Goal: Information Seeking & Learning: Learn about a topic

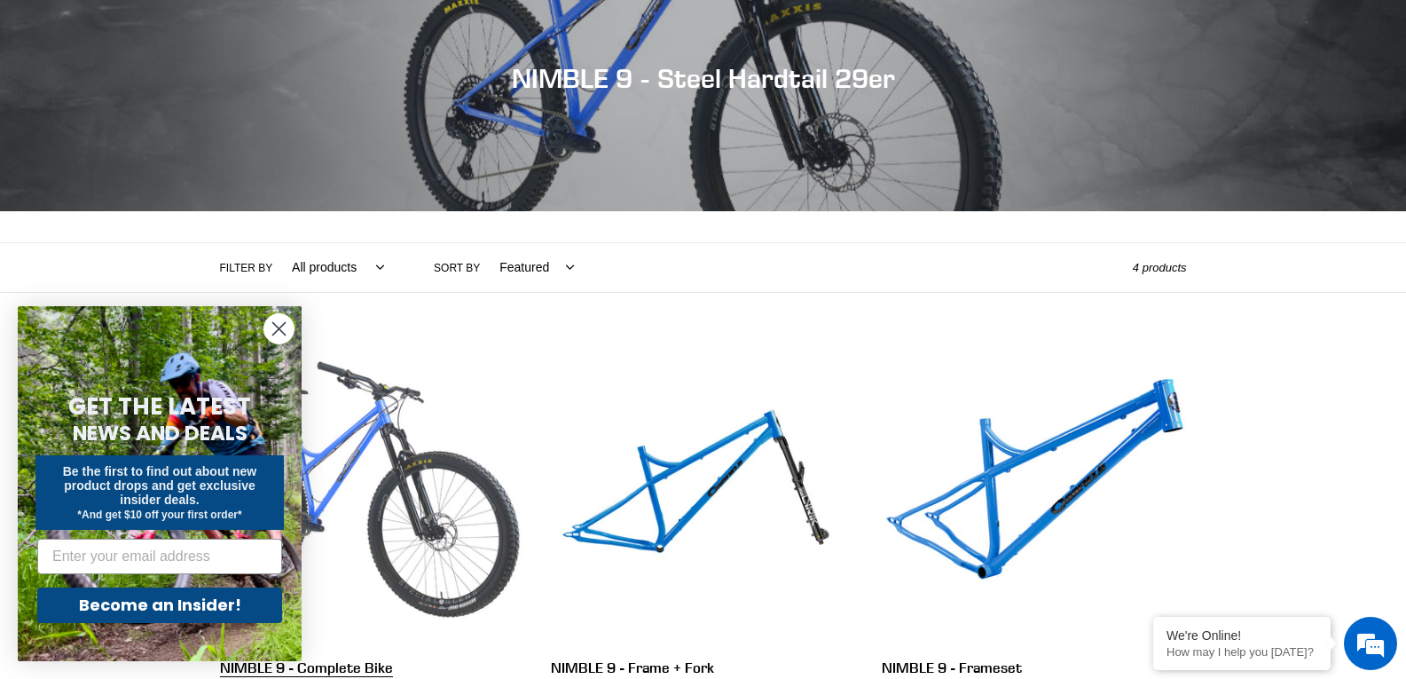
click at [398, 446] on link "NIMBLE 9 - Complete Bike" at bounding box center [372, 528] width 304 height 373
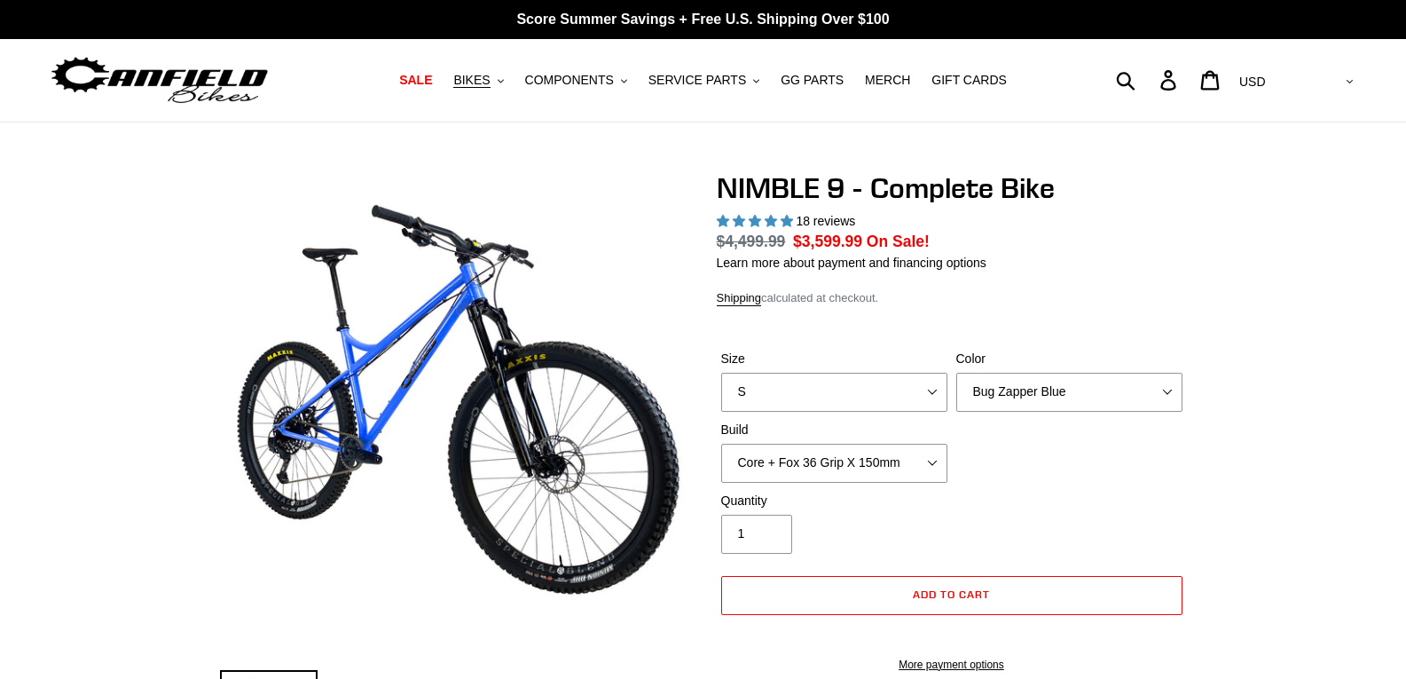
select select "highest-rating"
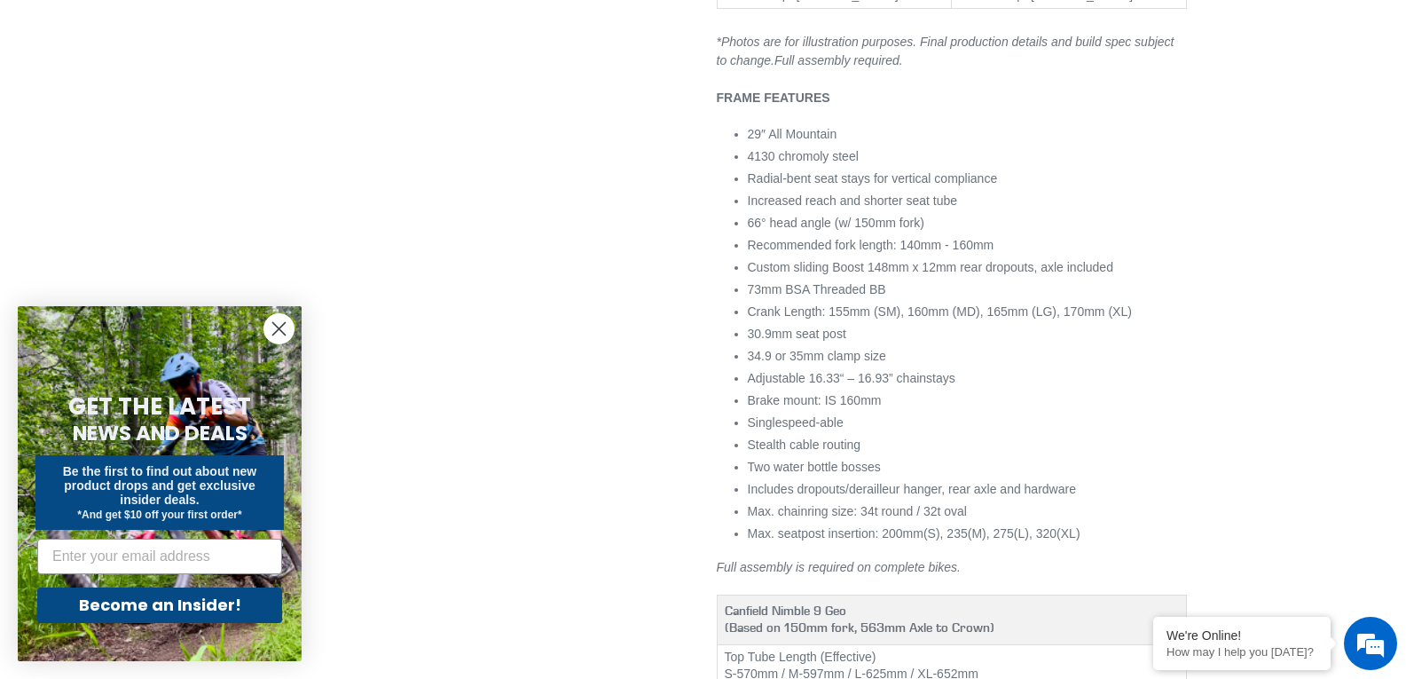
scroll to position [1597, 0]
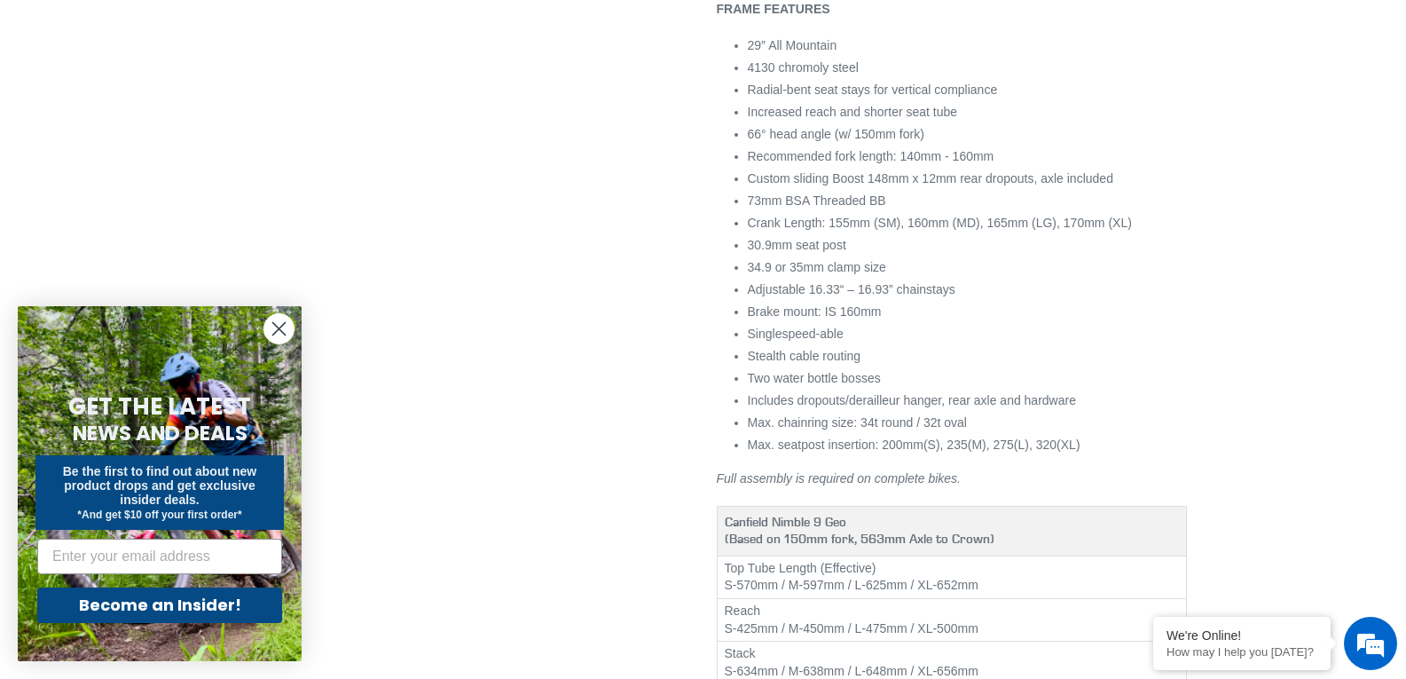
click at [290, 329] on circle "Close dialog" at bounding box center [278, 328] width 29 height 29
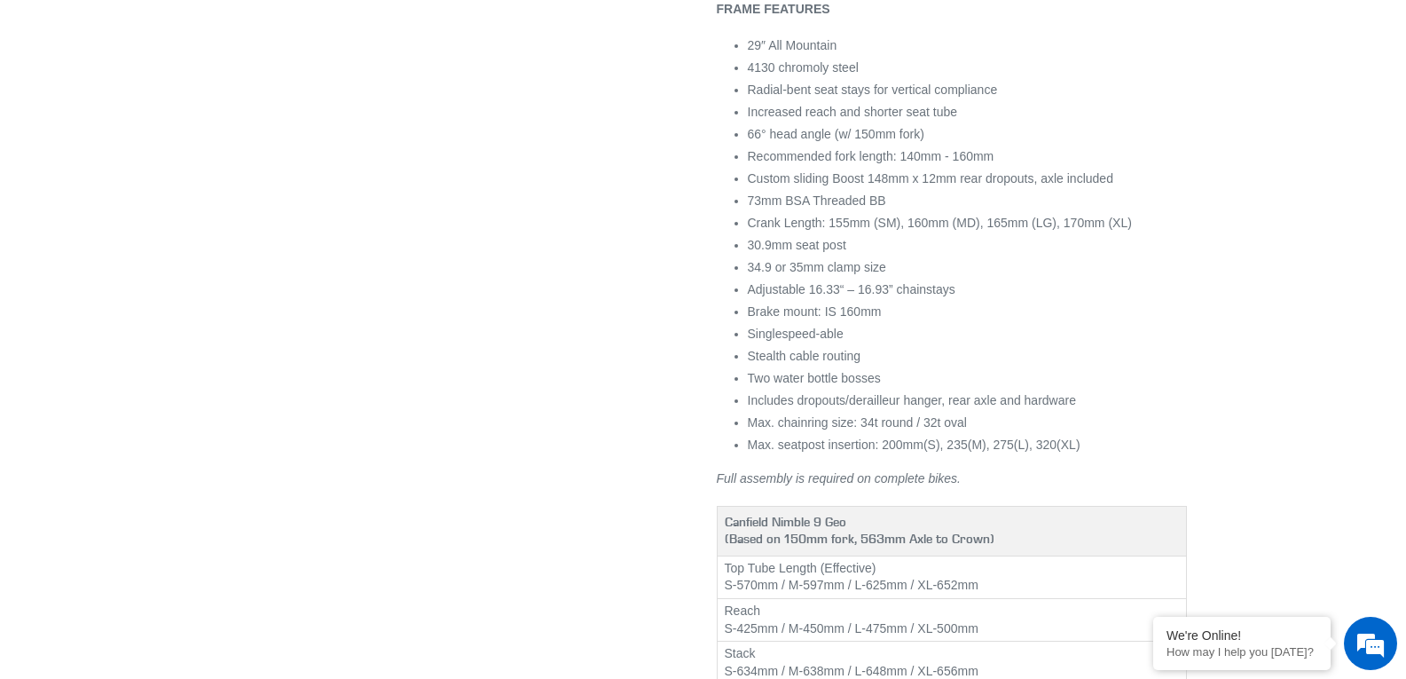
click at [829, 321] on li "Brake mount: IS 160mm" at bounding box center [967, 311] width 439 height 19
copy li "IS"
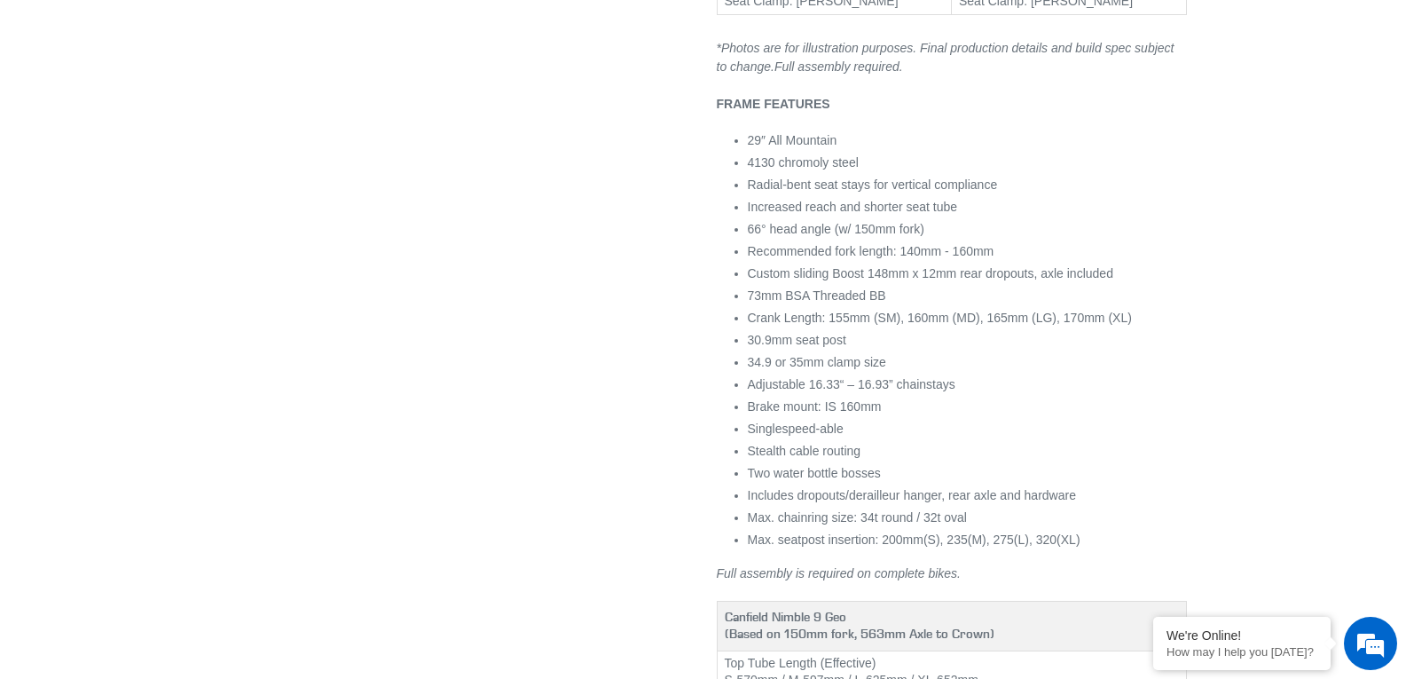
click at [774, 280] on span "Custom sliding Boost 148mm x 12mm rear dropouts, axle included" at bounding box center [930, 273] width 365 height 14
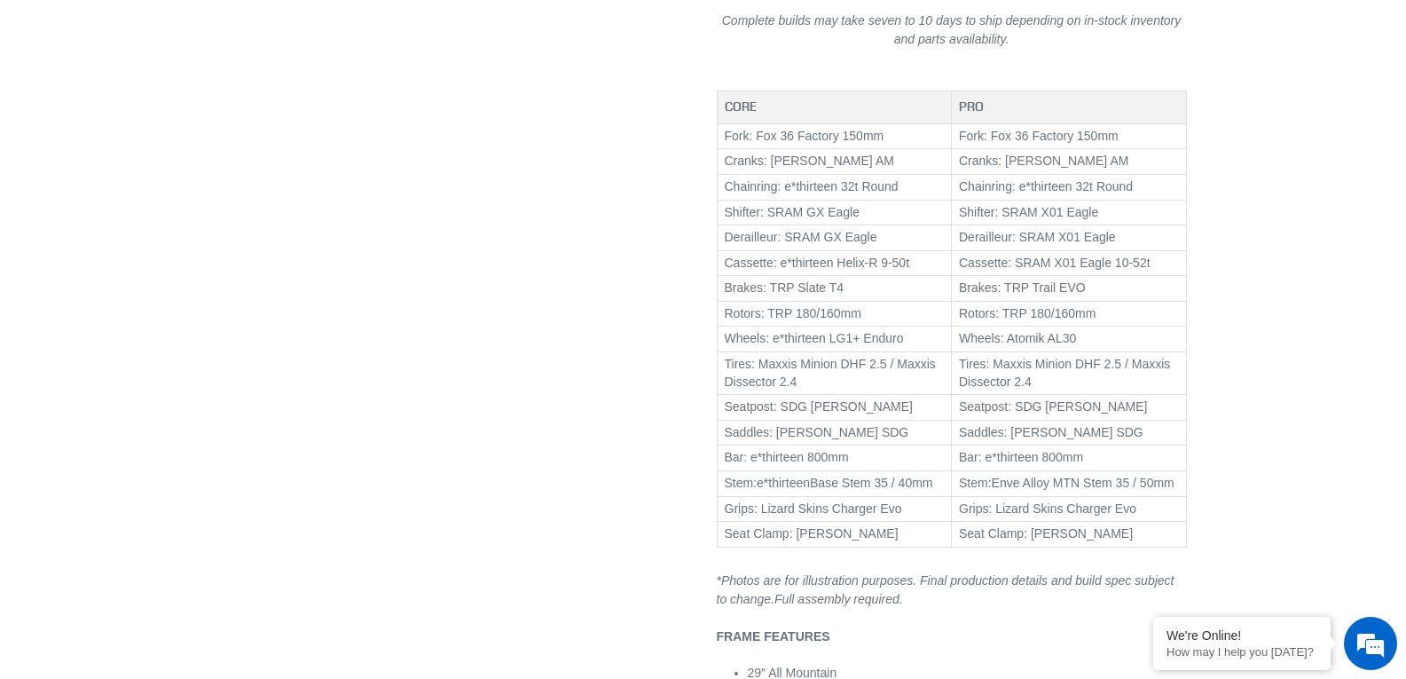
scroll to position [355, 0]
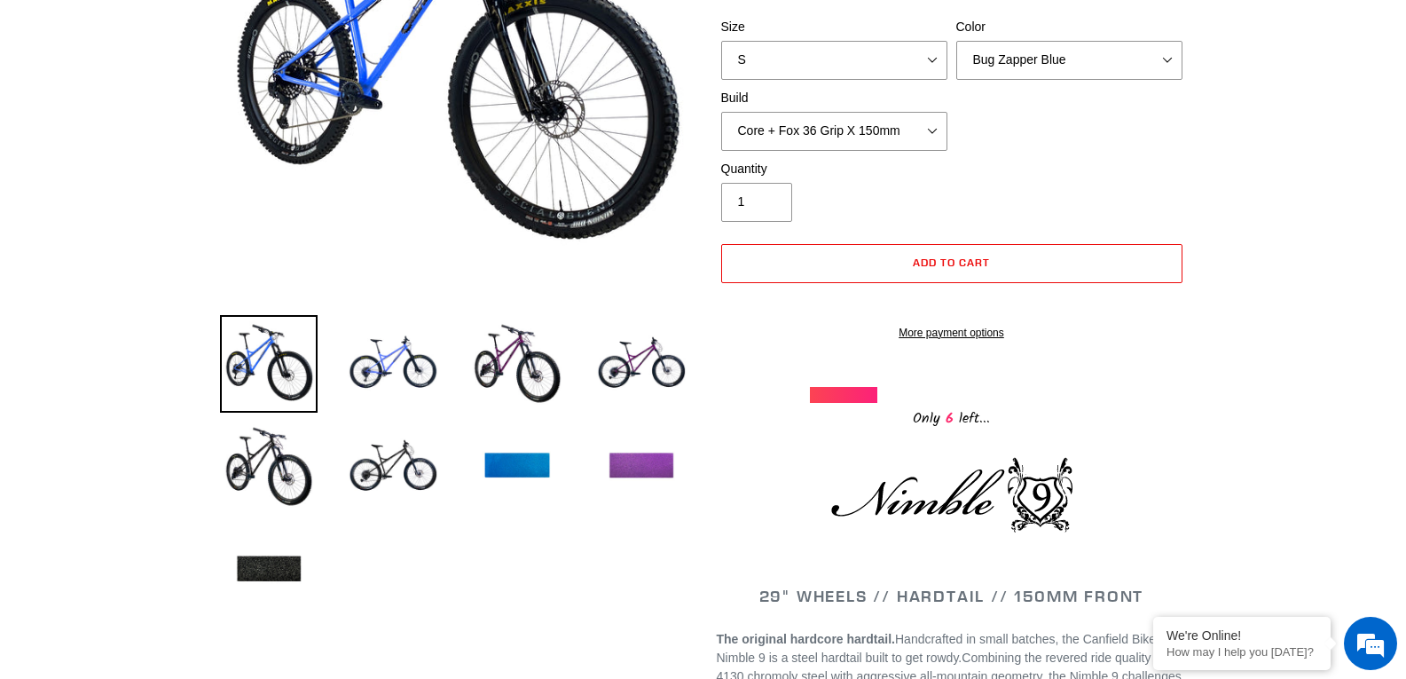
click at [648, 451] on img at bounding box center [642, 467] width 98 height 98
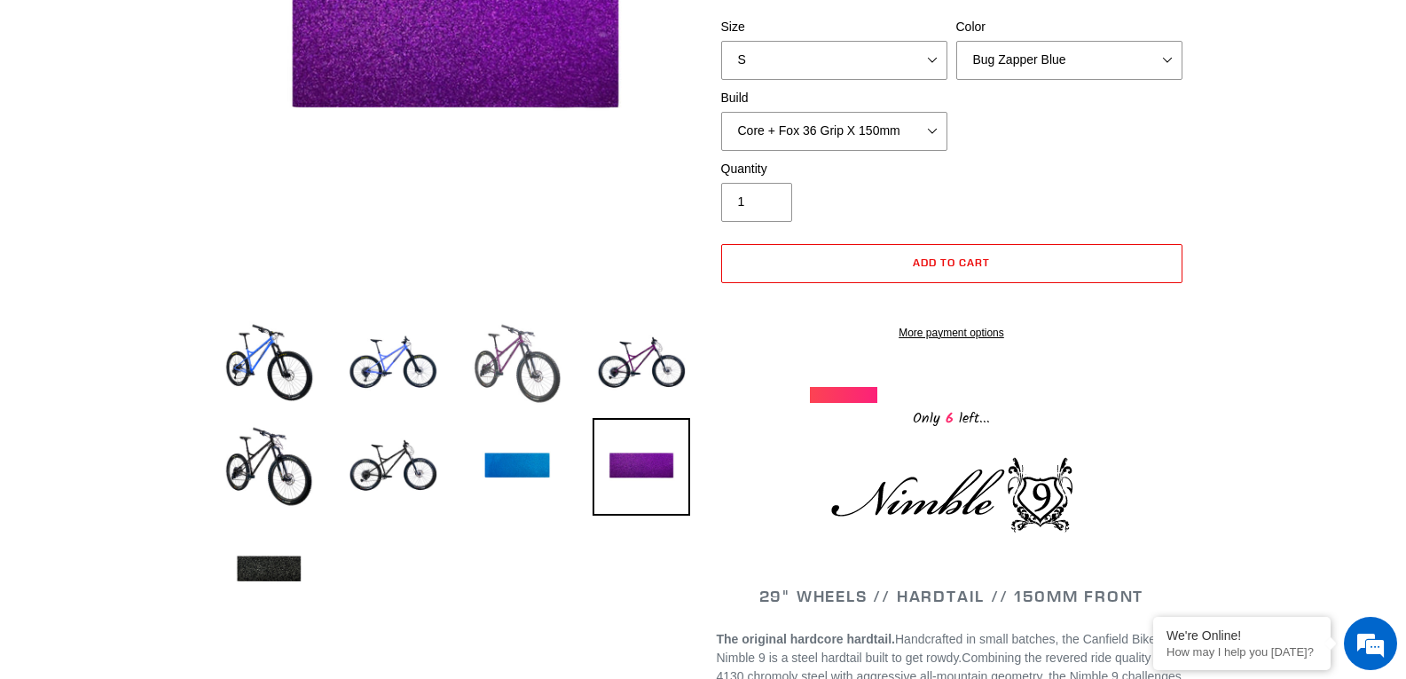
click at [557, 388] on img at bounding box center [517, 364] width 98 height 98
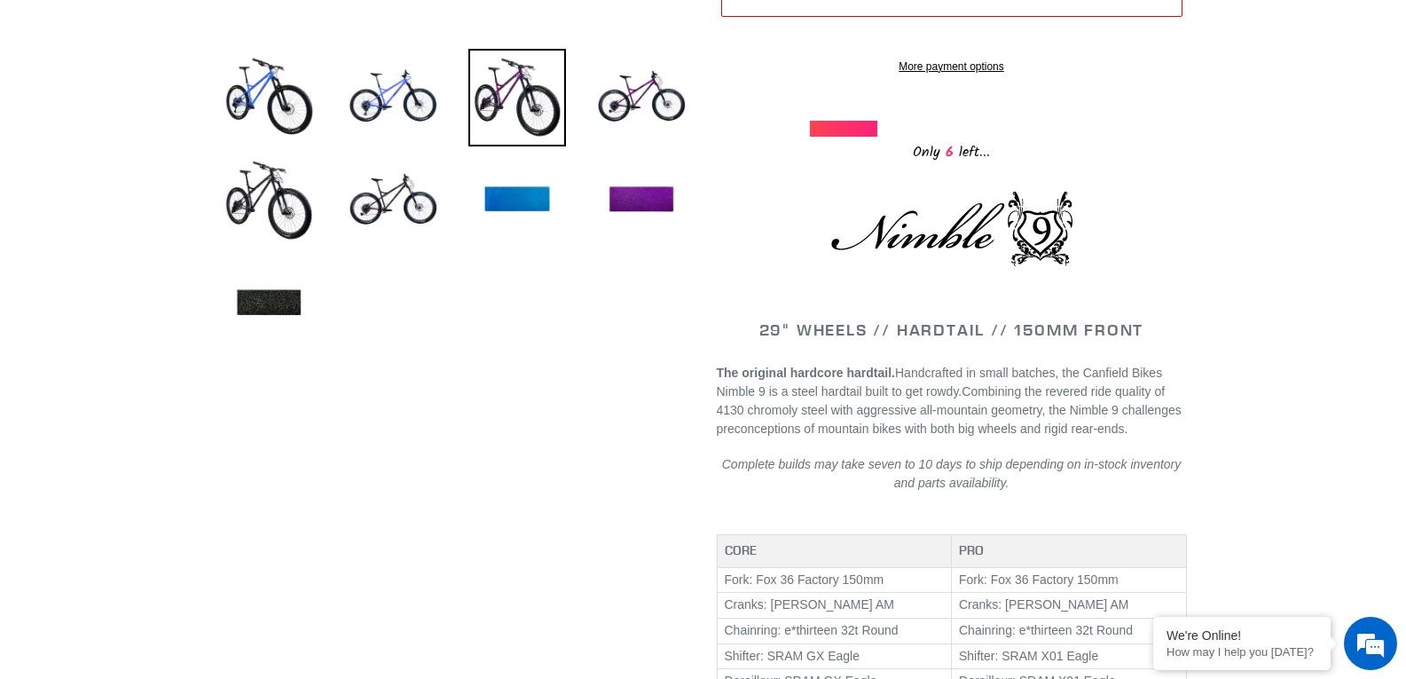
scroll to position [177, 0]
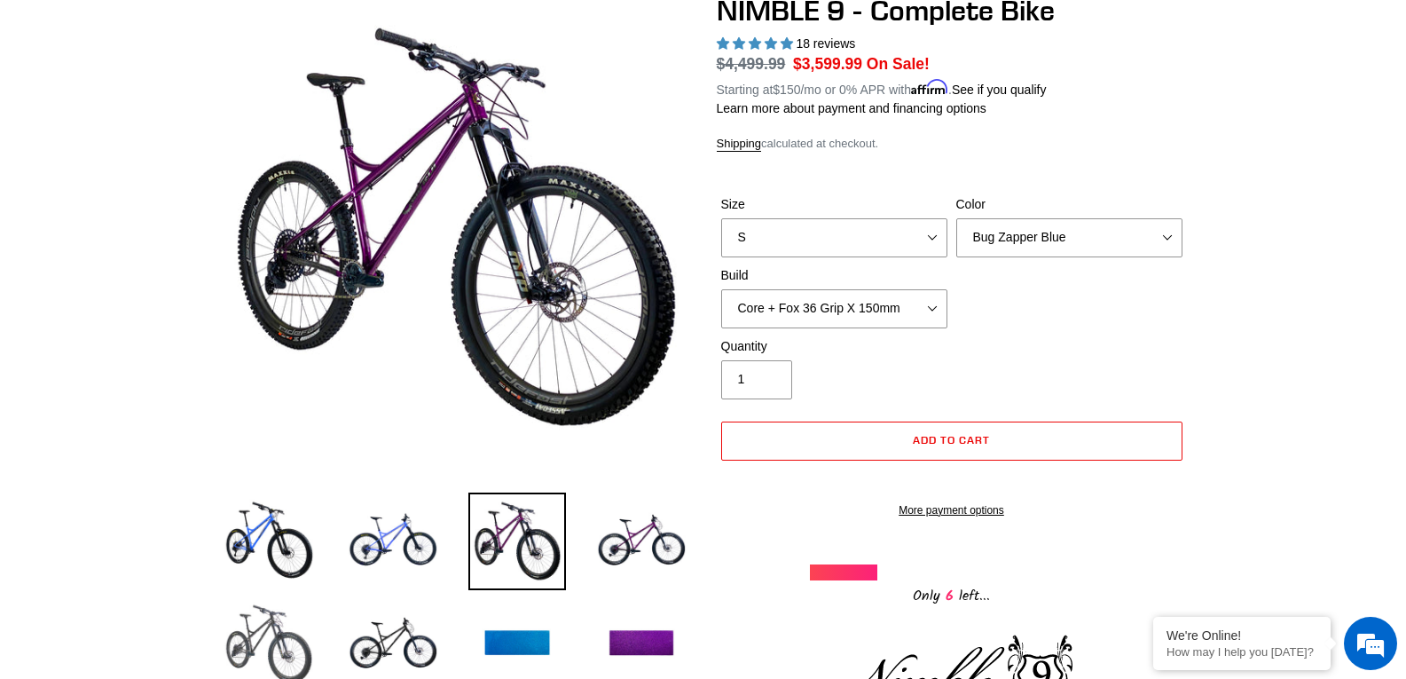
click at [255, 623] on img at bounding box center [269, 644] width 98 height 98
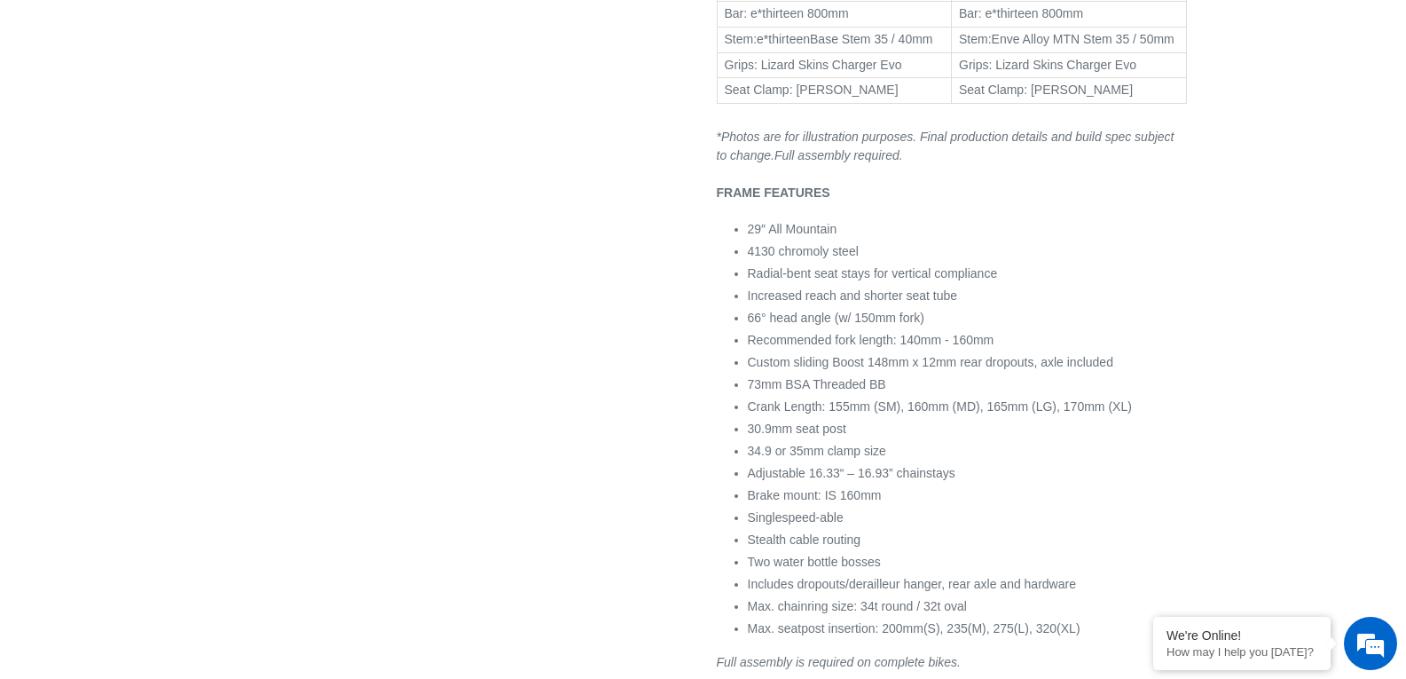
scroll to position [1597, 0]
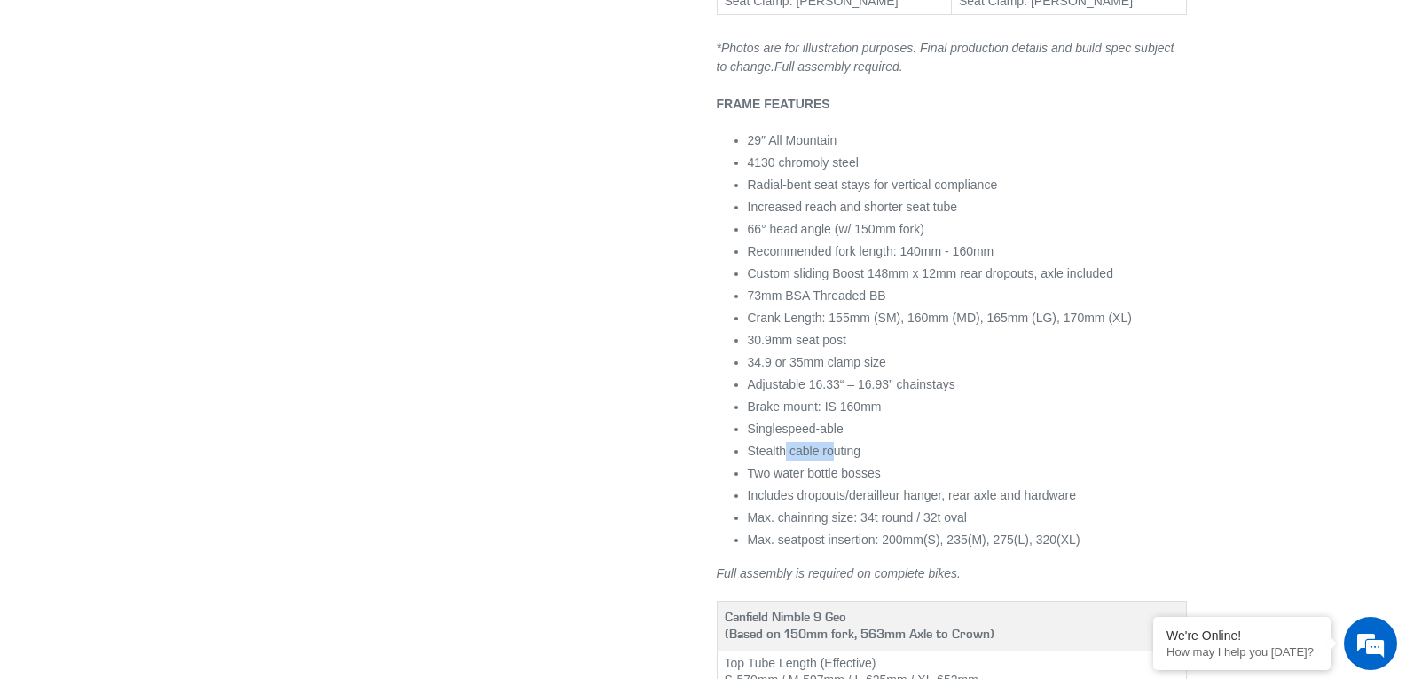
drag, startPoint x: 823, startPoint y: 470, endPoint x: 776, endPoint y: 471, distance: 47.0
click at [776, 458] on span "Stealth cable routing" at bounding box center [805, 451] width 114 height 14
click at [856, 458] on span "Stealth cable routing" at bounding box center [805, 451] width 114 height 14
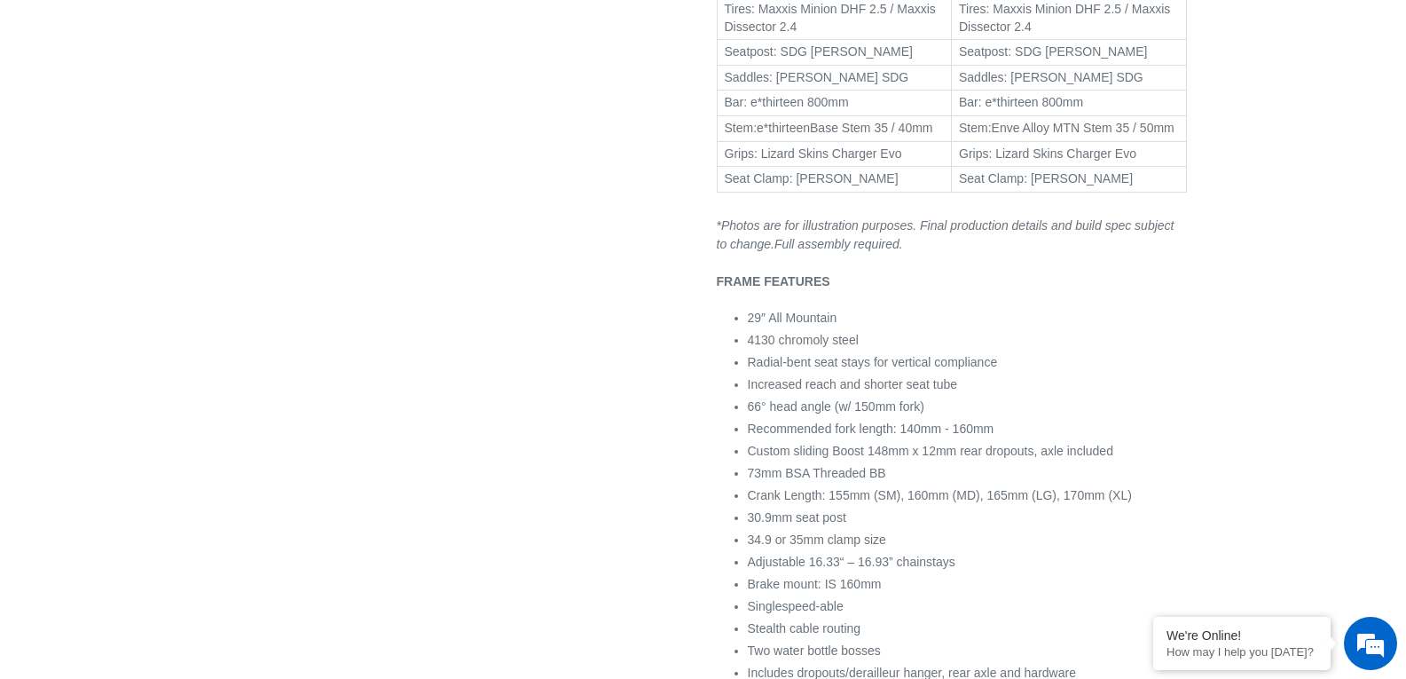
scroll to position [1508, 0]
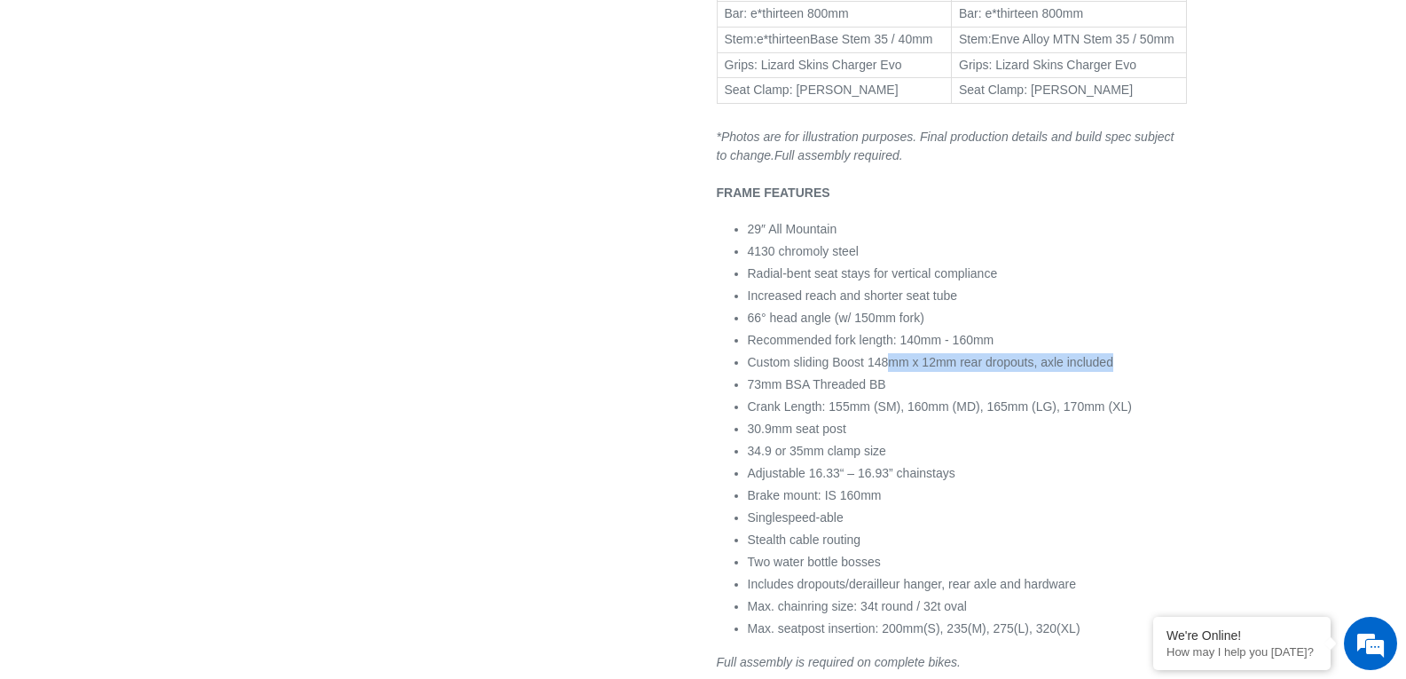
drag, startPoint x: 747, startPoint y: 403, endPoint x: 877, endPoint y: 388, distance: 131.3
click at [877, 388] on ul "29″ All Mountain 4130 chromoly steel Radial-bent seat stays for vertical compli…" at bounding box center [967, 429] width 439 height 418
click at [764, 369] on span "Custom sliding Boost 148mm x 12mm rear dropouts, axle included" at bounding box center [930, 362] width 365 height 14
drag, startPoint x: 764, startPoint y: 381, endPoint x: 881, endPoint y: 403, distance: 119.2
click at [881, 403] on ul "29″ All Mountain 4130 chromoly steel Radial-bent seat stays for vertical compli…" at bounding box center [967, 429] width 439 height 418
